Goal: Information Seeking & Learning: Learn about a topic

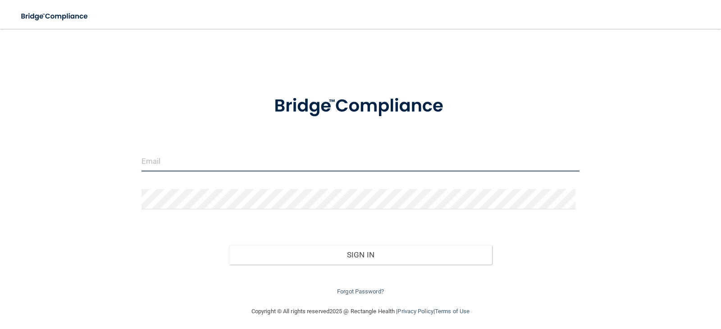
click at [169, 163] on input "email" at bounding box center [361, 161] width 439 height 20
type input "[EMAIL_ADDRESS][DOMAIN_NAME]"
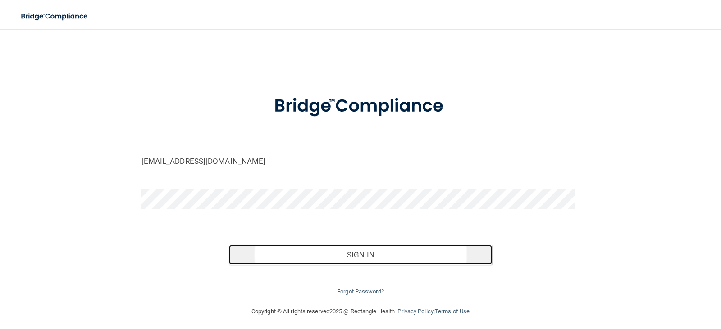
click at [358, 258] on button "Sign In" at bounding box center [360, 255] width 263 height 20
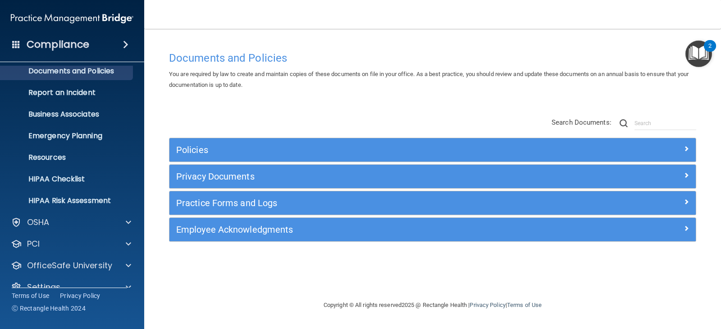
scroll to position [45, 0]
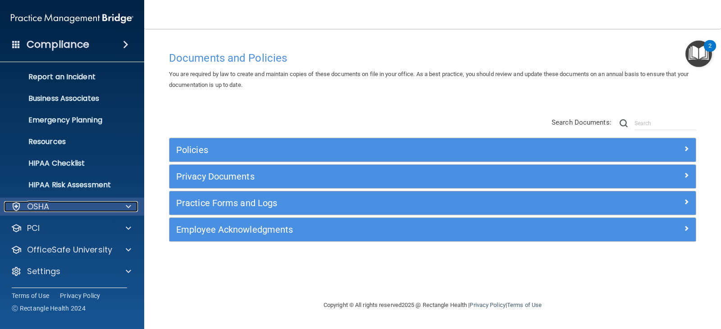
click at [66, 209] on div "OSHA" at bounding box center [60, 206] width 112 height 11
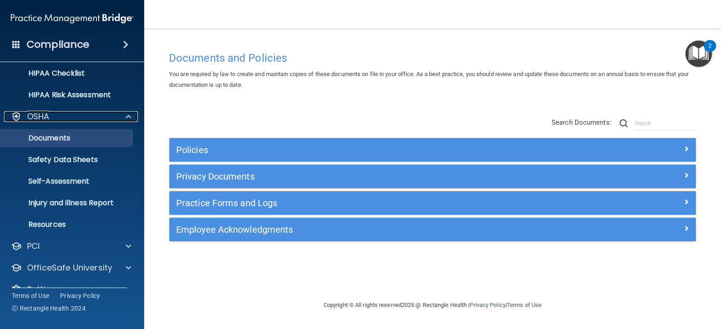
scroll to position [153, 0]
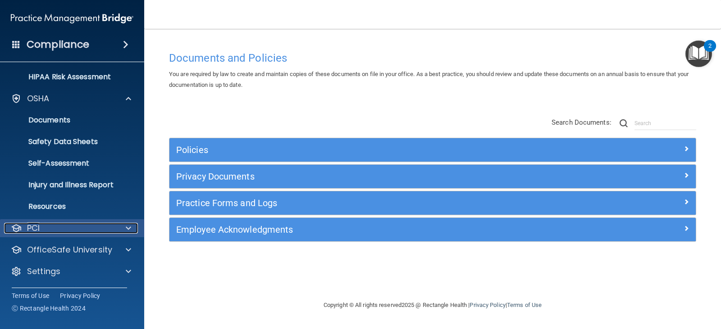
click at [108, 231] on div "PCI" at bounding box center [60, 228] width 112 height 11
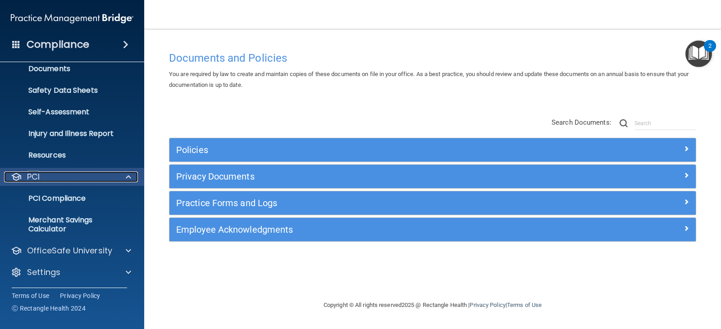
scroll to position [205, 0]
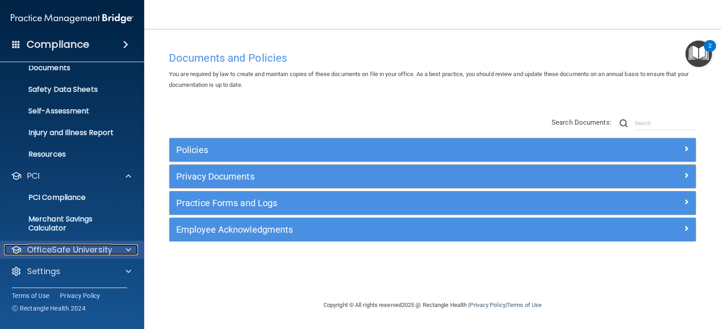
click at [118, 249] on div at bounding box center [127, 250] width 23 height 11
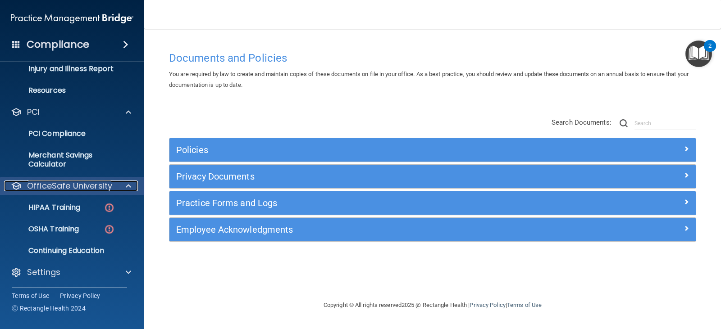
scroll to position [270, 0]
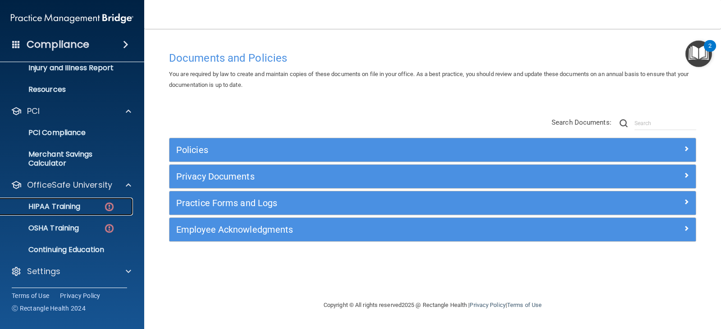
click at [69, 213] on link "HIPAA Training" at bounding box center [62, 207] width 142 height 18
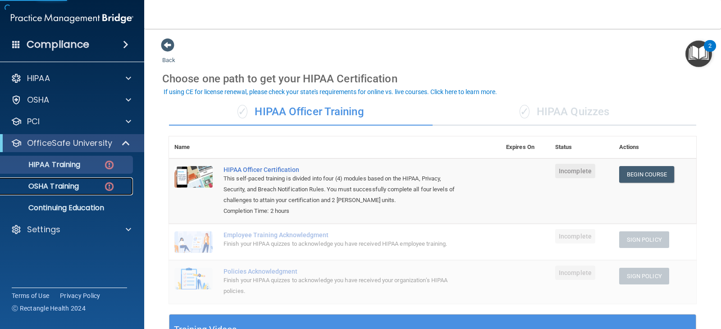
click at [68, 185] on p "OSHA Training" at bounding box center [42, 186] width 73 height 9
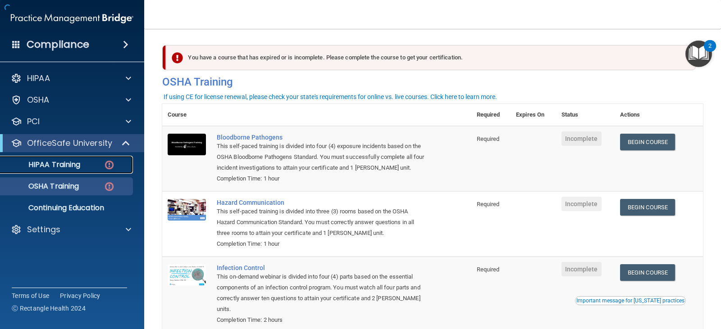
click at [67, 163] on p "HIPAA Training" at bounding box center [43, 164] width 74 height 9
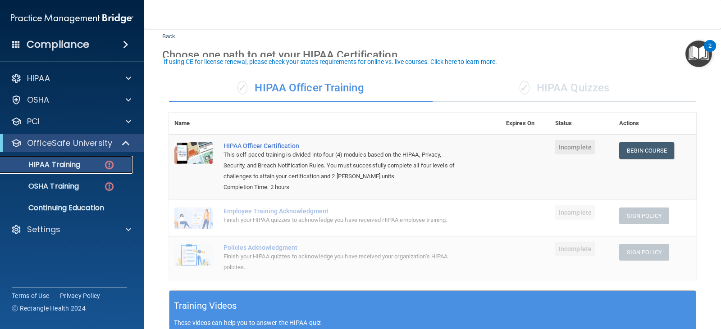
scroll to position [45, 0]
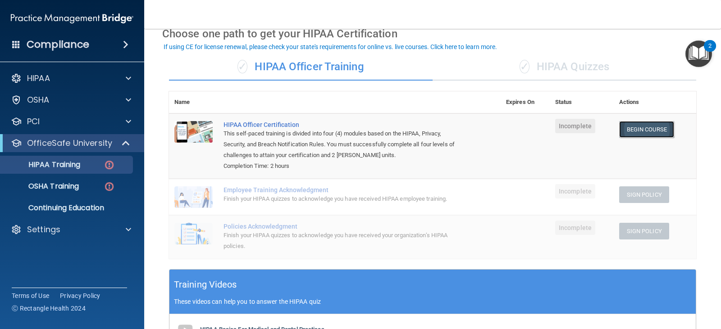
click at [631, 131] on link "Begin Course" at bounding box center [646, 129] width 55 height 17
